Goal: Information Seeking & Learning: Learn about a topic

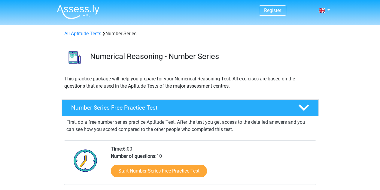
scroll to position [90, 0]
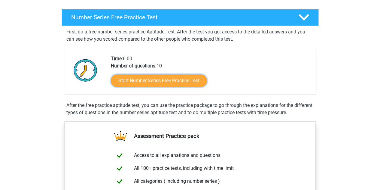
click at [144, 84] on link "Start Number Series Free Practice Test" at bounding box center [159, 80] width 96 height 13
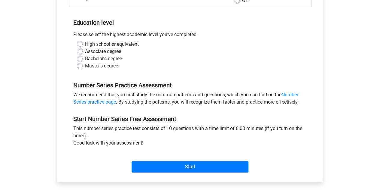
scroll to position [120, 0]
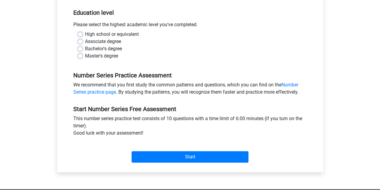
click at [90, 56] on label "Master's degree" at bounding box center [101, 55] width 33 height 7
click at [83, 56] on input "Master's degree" at bounding box center [80, 55] width 5 height 6
radio input "true"
click at [106, 50] on label "Bachelor's degree" at bounding box center [103, 48] width 37 height 7
click at [83, 50] on input "Bachelor's degree" at bounding box center [80, 48] width 5 height 6
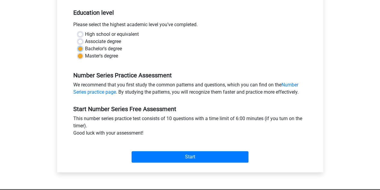
radio input "true"
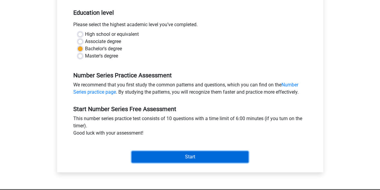
click at [169, 154] on input "Start" at bounding box center [190, 156] width 117 height 11
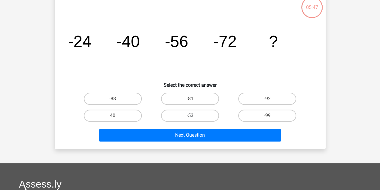
scroll to position [30, 0]
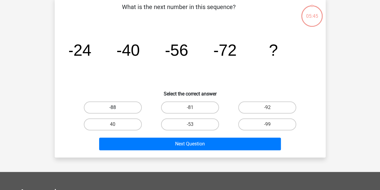
click at [126, 109] on label "-88" at bounding box center [113, 107] width 58 height 12
click at [117, 109] on input "-88" at bounding box center [115, 109] width 4 height 4
radio input "true"
click at [179, 151] on div "Next Question" at bounding box center [190, 144] width 232 height 15
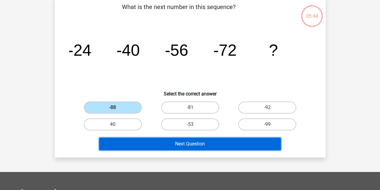
click at [182, 145] on button "Next Question" at bounding box center [190, 143] width 182 height 13
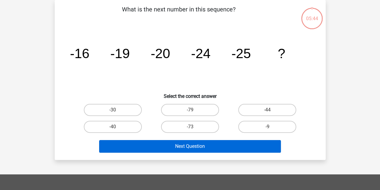
scroll to position [28, 0]
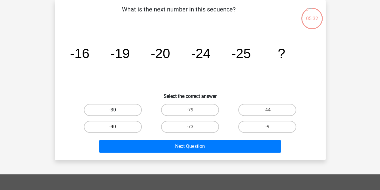
click at [137, 110] on label "-30" at bounding box center [113, 110] width 58 height 12
click at [117, 110] on input "-30" at bounding box center [115, 112] width 4 height 4
radio input "true"
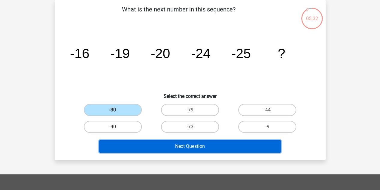
click at [175, 148] on button "Next Question" at bounding box center [190, 146] width 182 height 13
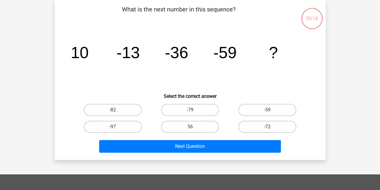
drag, startPoint x: 123, startPoint y: 111, endPoint x: 128, endPoint y: 117, distance: 7.5
click at [123, 111] on label "-82" at bounding box center [113, 110] width 58 height 12
click at [117, 111] on input "-82" at bounding box center [115, 112] width 4 height 4
radio input "true"
click at [167, 155] on div "What is the next number in this sequence? image/svg+xml 10 -13 -36 -59 ? Select…" at bounding box center [190, 80] width 271 height 160
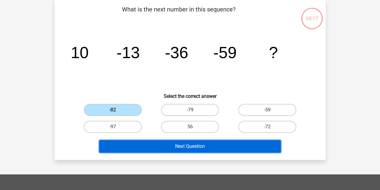
click at [169, 148] on button "Next Question" at bounding box center [190, 146] width 182 height 13
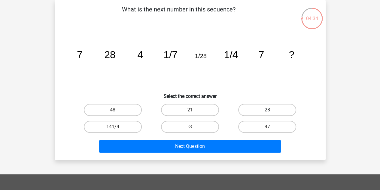
click at [268, 109] on label "28" at bounding box center [267, 110] width 58 height 12
click at [268, 110] on input "28" at bounding box center [270, 112] width 4 height 4
radio input "true"
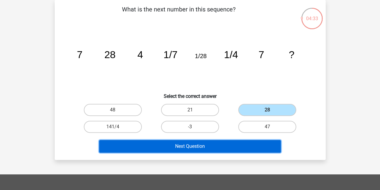
click at [222, 148] on button "Next Question" at bounding box center [190, 146] width 182 height 13
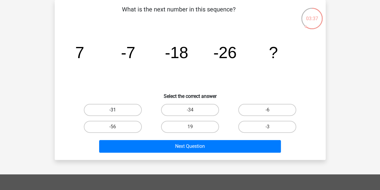
click at [118, 111] on label "-31" at bounding box center [113, 110] width 58 height 12
click at [117, 111] on input "-31" at bounding box center [115, 112] width 4 height 4
radio input "true"
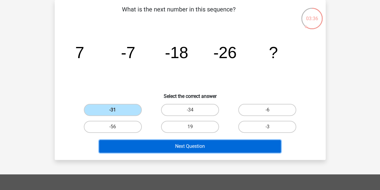
click at [185, 145] on button "Next Question" at bounding box center [190, 146] width 182 height 13
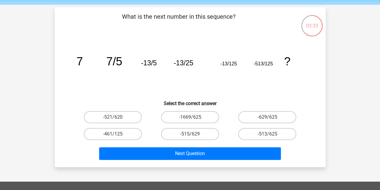
scroll to position [30, 0]
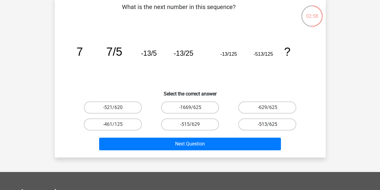
click at [251, 121] on label "-513/625" at bounding box center [267, 124] width 58 height 12
click at [268, 124] on input "-513/625" at bounding box center [270, 126] width 4 height 4
radio input "true"
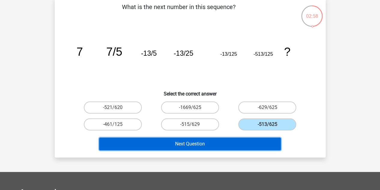
click at [248, 144] on button "Next Question" at bounding box center [190, 143] width 182 height 13
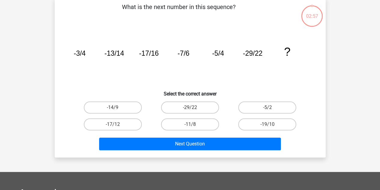
scroll to position [28, 0]
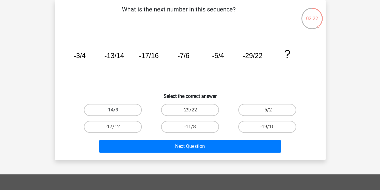
click at [122, 113] on label "-14/9" at bounding box center [113, 110] width 58 height 12
click at [117, 113] on input "-14/9" at bounding box center [115, 112] width 4 height 4
radio input "true"
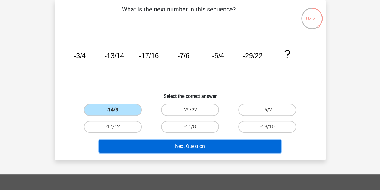
click at [182, 142] on button "Next Question" at bounding box center [190, 146] width 182 height 13
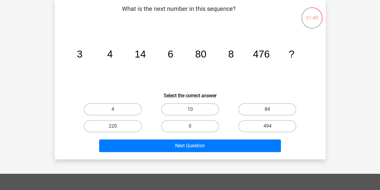
scroll to position [60, 0]
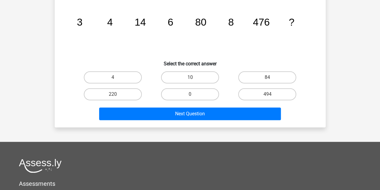
click at [191, 77] on input "10" at bounding box center [192, 79] width 4 height 4
radio input "true"
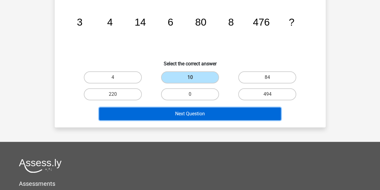
click at [203, 119] on button "Next Question" at bounding box center [190, 113] width 182 height 13
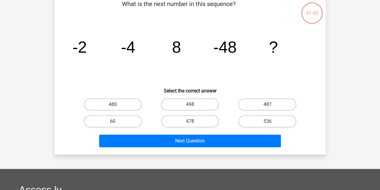
scroll to position [28, 0]
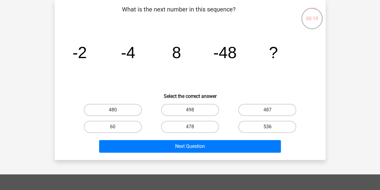
click at [258, 121] on label "536" at bounding box center [267, 127] width 58 height 12
click at [268, 127] on input "536" at bounding box center [270, 129] width 4 height 4
radio input "true"
click at [204, 122] on label "478" at bounding box center [190, 127] width 58 height 12
click at [194, 127] on input "478" at bounding box center [192, 129] width 4 height 4
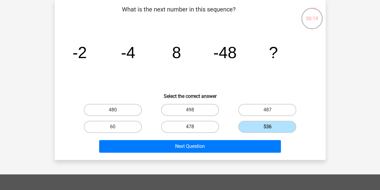
radio input "true"
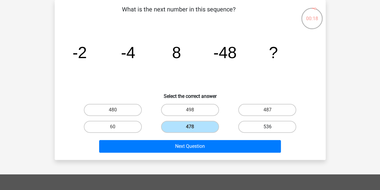
click at [253, 123] on label "536" at bounding box center [267, 127] width 58 height 12
click at [268, 127] on input "536" at bounding box center [270, 129] width 4 height 4
radio input "true"
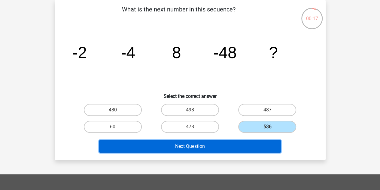
click at [204, 148] on button "Next Question" at bounding box center [190, 146] width 182 height 13
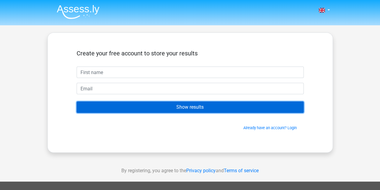
click at [175, 105] on input "Show results" at bounding box center [190, 106] width 227 height 11
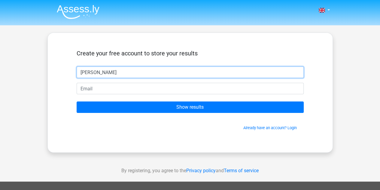
type input "[PERSON_NAME]"
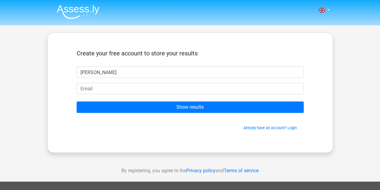
drag, startPoint x: 167, startPoint y: 96, endPoint x: 168, endPoint y: 100, distance: 4.7
click at [168, 98] on form "Create your free account to store your results moss Show results Already have a…" at bounding box center [190, 90] width 227 height 81
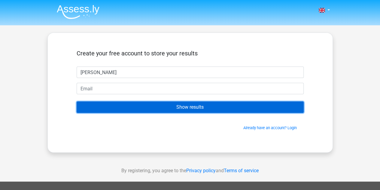
click at [167, 104] on input "Show results" at bounding box center [190, 106] width 227 height 11
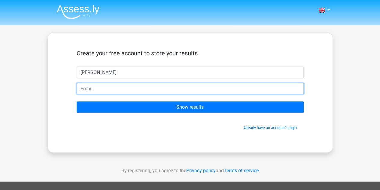
click at [152, 92] on input "email" at bounding box center [190, 88] width 227 height 11
type input "mosdakd_99@hotmail.com"
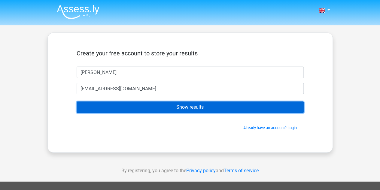
drag, startPoint x: 117, startPoint y: 96, endPoint x: 140, endPoint y: 108, distance: 26.1
click at [140, 108] on input "Show results" at bounding box center [190, 106] width 227 height 11
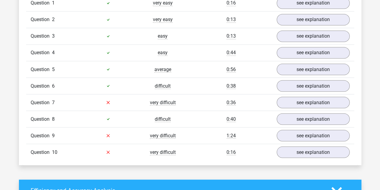
scroll to position [541, 0]
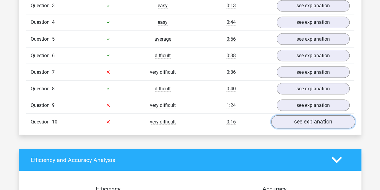
click at [303, 124] on link "see explanation" at bounding box center [313, 121] width 84 height 13
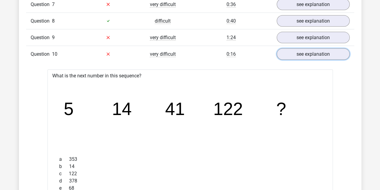
scroll to position [571, 0]
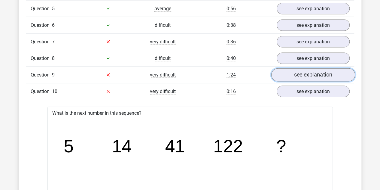
click at [283, 75] on link "see explanation" at bounding box center [313, 74] width 84 height 13
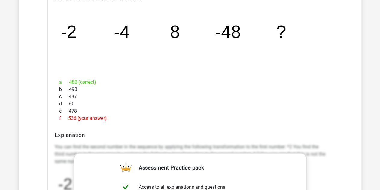
scroll to position [691, 0]
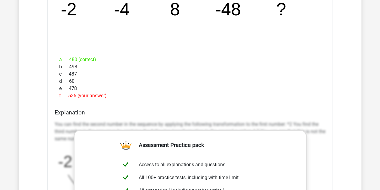
click at [180, 118] on div "You can find the second number in the sequence by applying the following transf…" at bounding box center [190, 178] width 271 height 121
click at [175, 122] on p "You can find the second number in the sequence by applying the following transf…" at bounding box center [190, 132] width 271 height 22
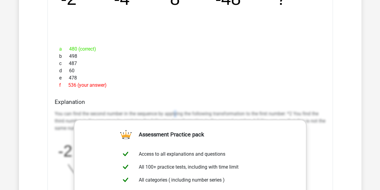
scroll to position [782, 0]
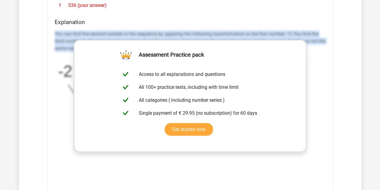
drag, startPoint x: 54, startPoint y: 30, endPoint x: 317, endPoint y: 48, distance: 264.0
click at [317, 48] on div "Explanation You can find the second number in the sequence by applying the foll…" at bounding box center [190, 114] width 276 height 190
copy p "You can find the second number in the sequence by applying the following transf…"
click at [57, 33] on p "You can find the second number in the sequence by applying the following transf…" at bounding box center [190, 41] width 271 height 22
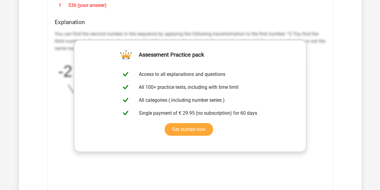
click at [54, 30] on div "Explanation You can find the second number in the sequence by applying the foll…" at bounding box center [190, 114] width 276 height 190
click at [55, 30] on p "You can find the second number in the sequence by applying the following transf…" at bounding box center [190, 41] width 271 height 22
click at [69, 36] on p "You can find the second number in the sequence by applying the following transf…" at bounding box center [190, 41] width 271 height 22
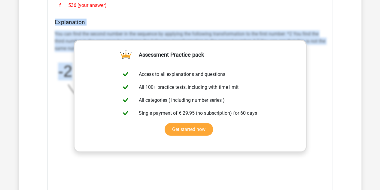
drag, startPoint x: 54, startPoint y: 17, endPoint x: 72, endPoint y: 72, distance: 58.1
click at [72, 72] on div "Explanation You can find the second number in the sequence by applying the foll…" at bounding box center [190, 114] width 276 height 190
copy div "Explanation You can find the second number in the sequence by applying the foll…"
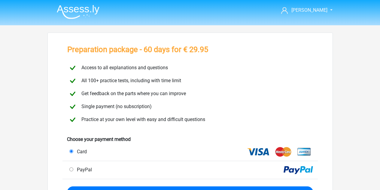
scroll to position [30, 0]
